Goal: Find specific page/section: Find specific page/section

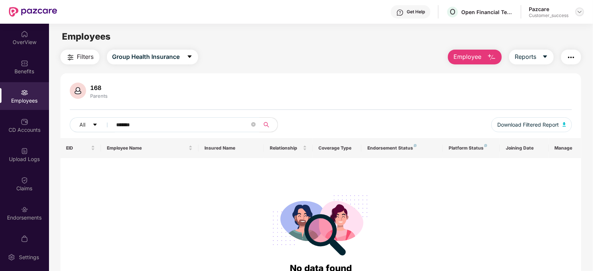
click at [577, 14] on img at bounding box center [579, 12] width 6 height 6
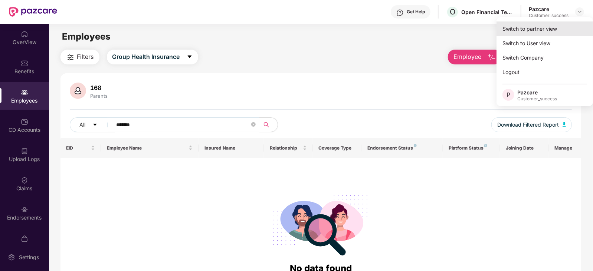
click at [560, 27] on div "Switch to partner view" at bounding box center [544, 29] width 96 height 14
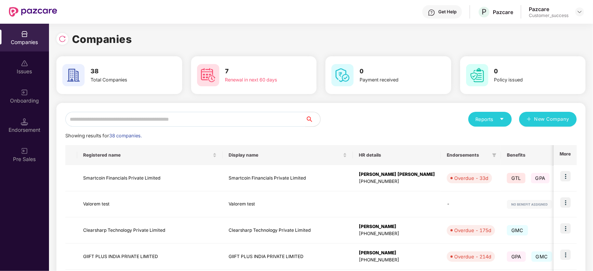
click at [273, 124] on input "text" at bounding box center [185, 119] width 240 height 15
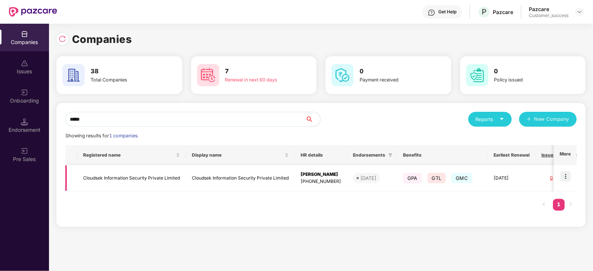
type input "*****"
click at [146, 168] on td "Cloudsek Information Security Private Limited" at bounding box center [131, 178] width 109 height 26
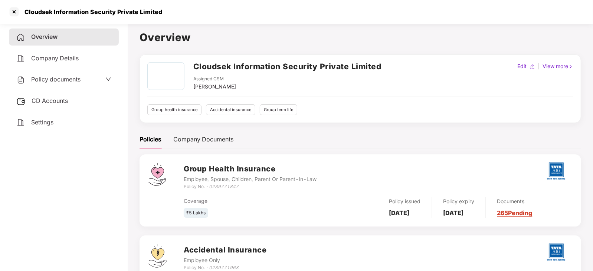
click at [69, 82] on span "Policy documents" at bounding box center [55, 79] width 49 height 7
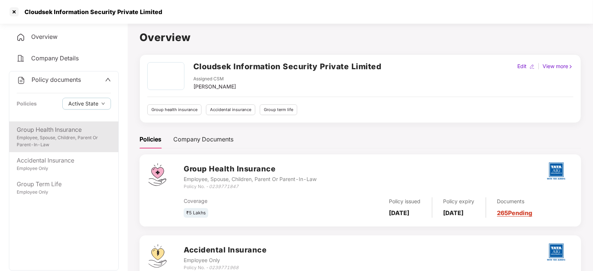
click at [60, 129] on div "Group Health Insurance" at bounding box center [64, 129] width 94 height 9
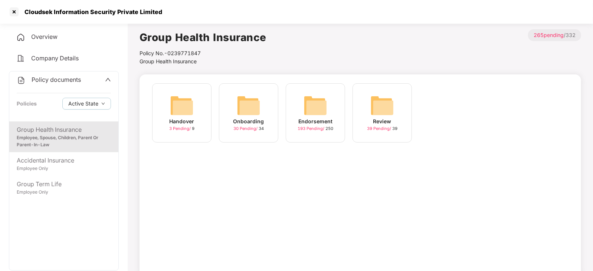
click at [300, 105] on div "Endorsement 193 Pending / 250" at bounding box center [315, 112] width 59 height 59
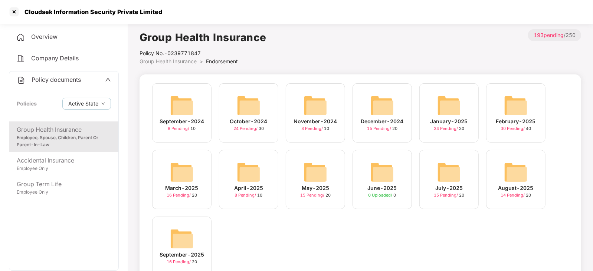
scroll to position [30, 0]
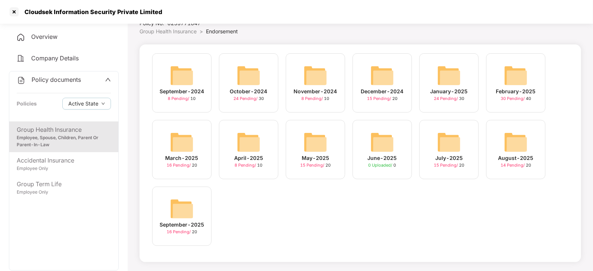
click at [178, 237] on div "September-2025 16 Pending / 20" at bounding box center [181, 216] width 59 height 59
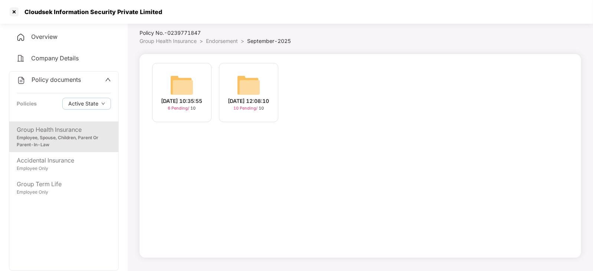
scroll to position [20, 0]
click at [256, 88] on img at bounding box center [249, 86] width 24 height 24
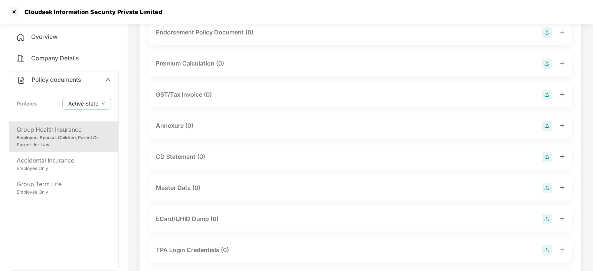
scroll to position [0, 0]
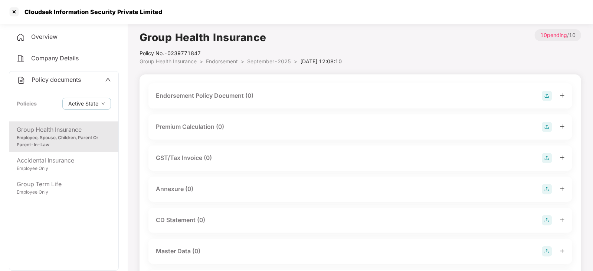
scroll to position [20, 0]
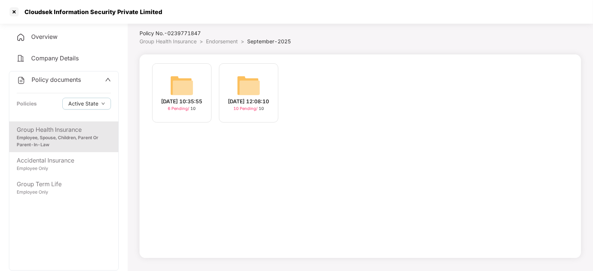
click at [182, 77] on img at bounding box center [182, 86] width 24 height 24
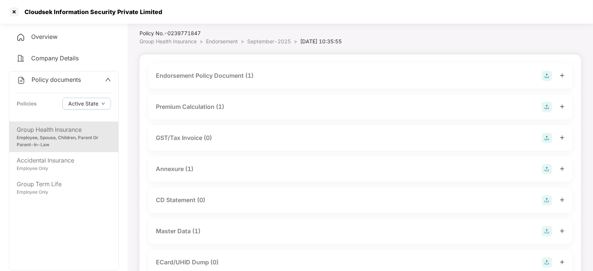
click at [193, 232] on div "Master Data (1)" at bounding box center [178, 231] width 45 height 9
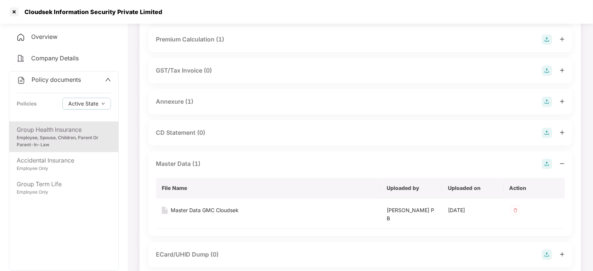
scroll to position [88, 0]
click at [16, 10] on div at bounding box center [14, 12] width 12 height 12
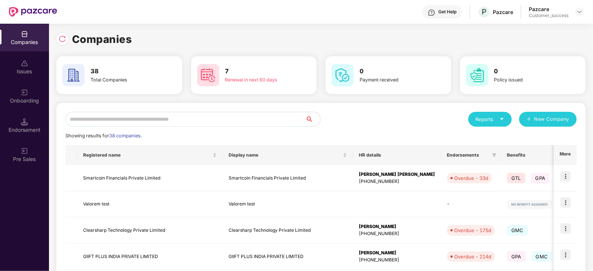
scroll to position [0, 0]
click at [178, 122] on input "text" at bounding box center [185, 119] width 240 height 15
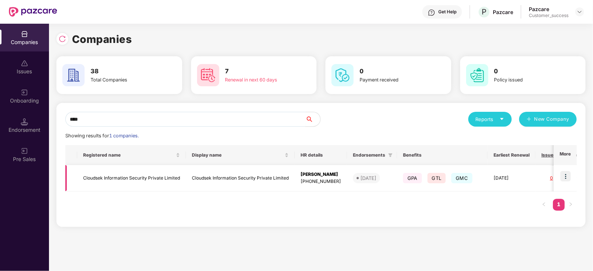
type input "****"
click at [570, 179] on img at bounding box center [565, 176] width 10 height 10
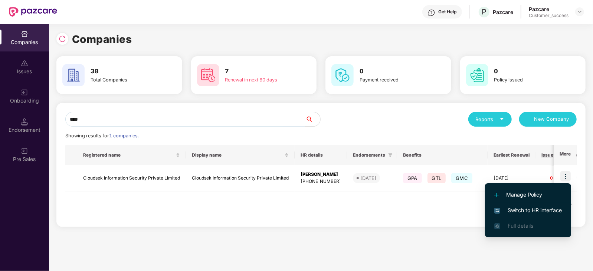
click at [553, 210] on span "Switch to HR interface" at bounding box center [527, 211] width 67 height 8
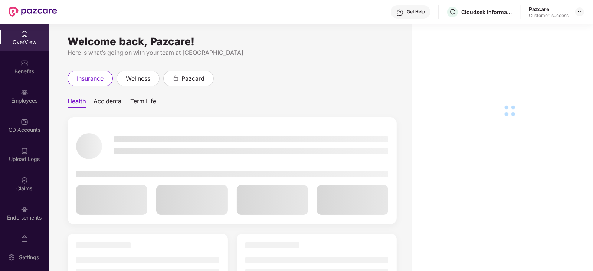
click at [21, 209] on img at bounding box center [24, 209] width 7 height 7
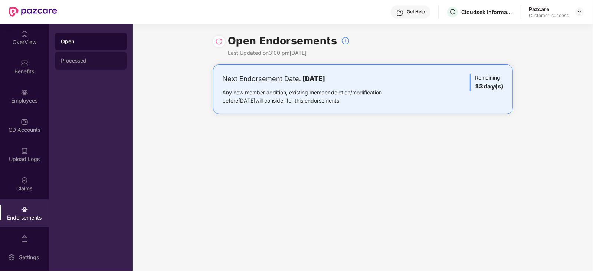
click at [67, 59] on div "Processed" at bounding box center [91, 61] width 60 height 6
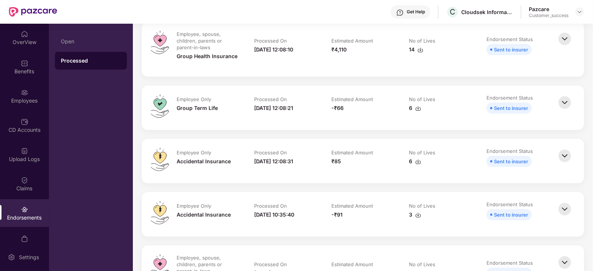
scroll to position [100, 0]
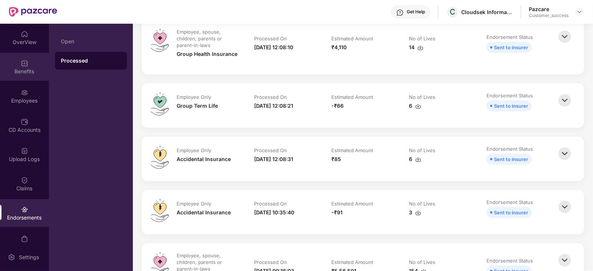
click at [4, 78] on div "Benefits" at bounding box center [24, 67] width 49 height 28
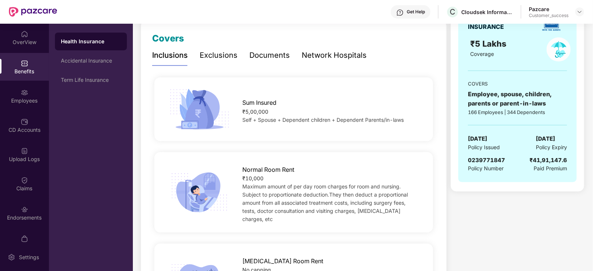
scroll to position [0, 0]
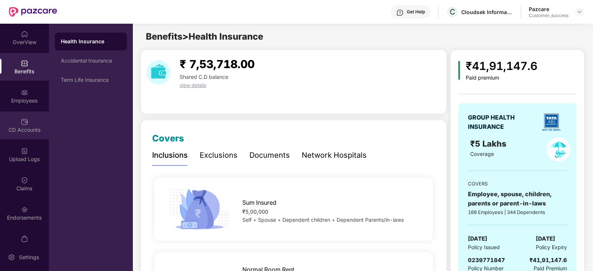
click at [16, 116] on div "CD Accounts" at bounding box center [24, 126] width 49 height 28
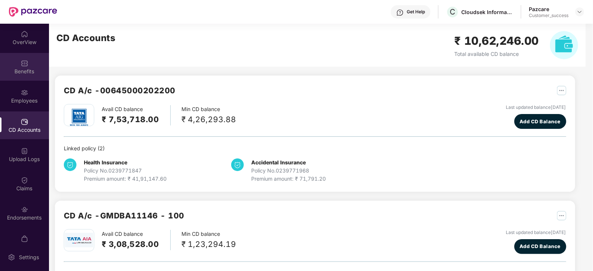
click at [32, 68] on div "Benefits" at bounding box center [24, 71] width 49 height 7
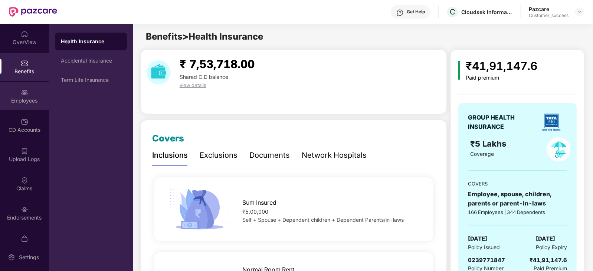
click at [13, 105] on div "Employees" at bounding box center [24, 96] width 49 height 28
